Goal: Obtain resource: Obtain resource

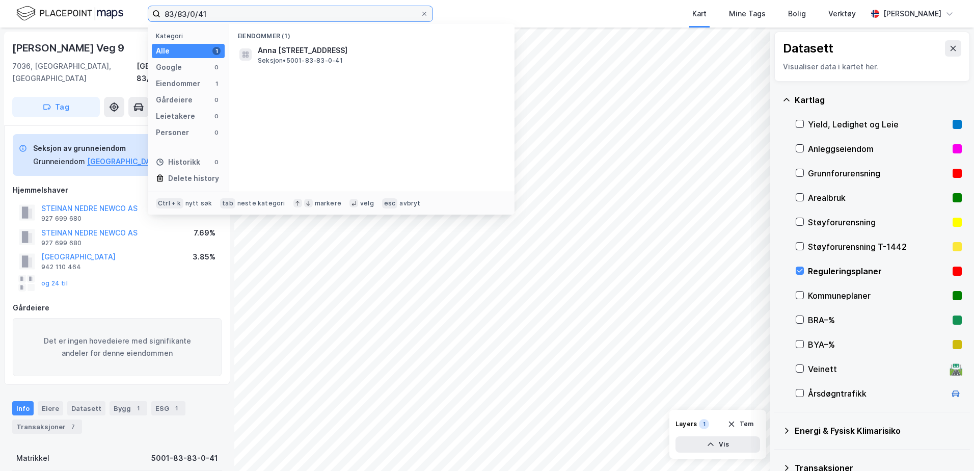
drag, startPoint x: 222, startPoint y: 14, endPoint x: 181, endPoint y: 17, distance: 40.8
click at [181, 17] on input "83/83/0/41" at bounding box center [291, 13] width 260 height 15
type input "83/81/0/1, tron"
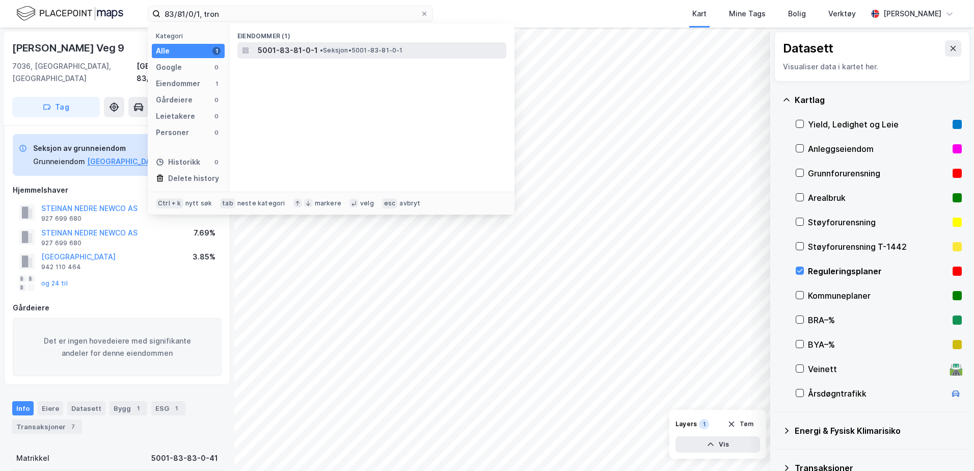
click at [274, 48] on span "5001-83-81-0-1" at bounding box center [288, 50] width 60 height 12
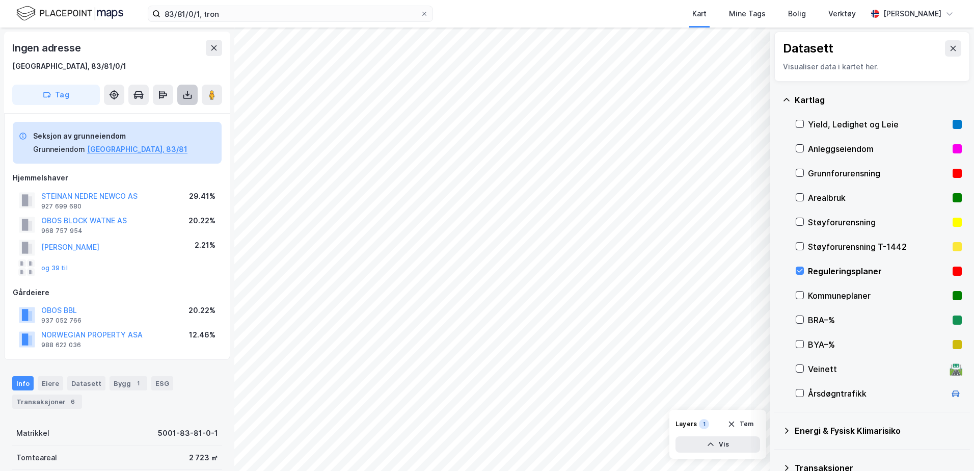
click at [181, 94] on button at bounding box center [187, 95] width 20 height 20
click at [122, 114] on div "Last ned grunnbok" at bounding box center [137, 115] width 59 height 8
